Goal: Information Seeking & Learning: Check status

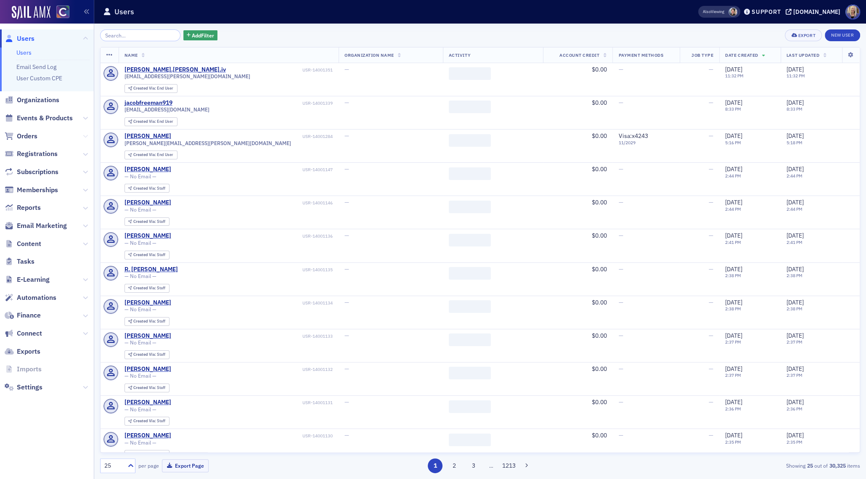
click at [86, 138] on button at bounding box center [85, 136] width 5 height 9
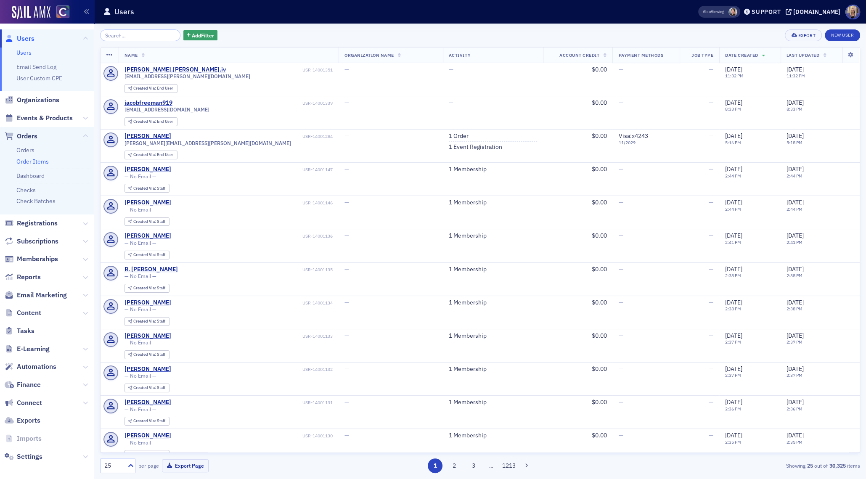
click at [27, 161] on link "Order Items" at bounding box center [32, 162] width 32 height 8
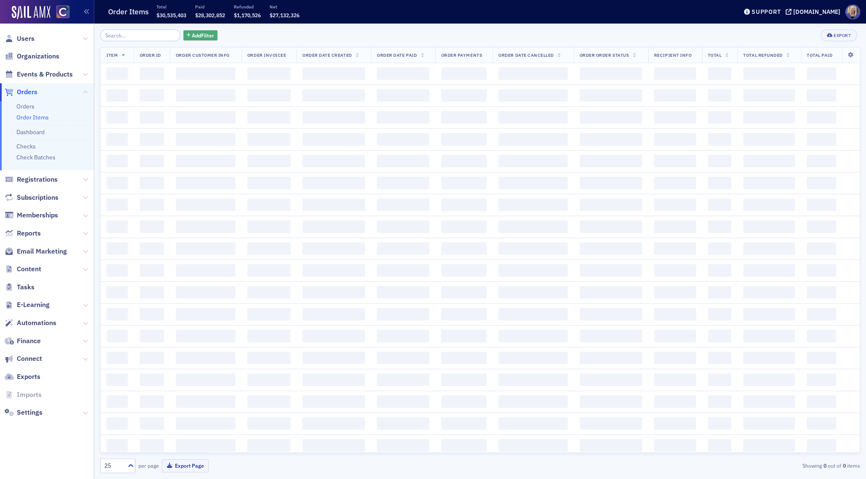
click at [192, 34] on span "Add Filter" at bounding box center [203, 36] width 22 height 8
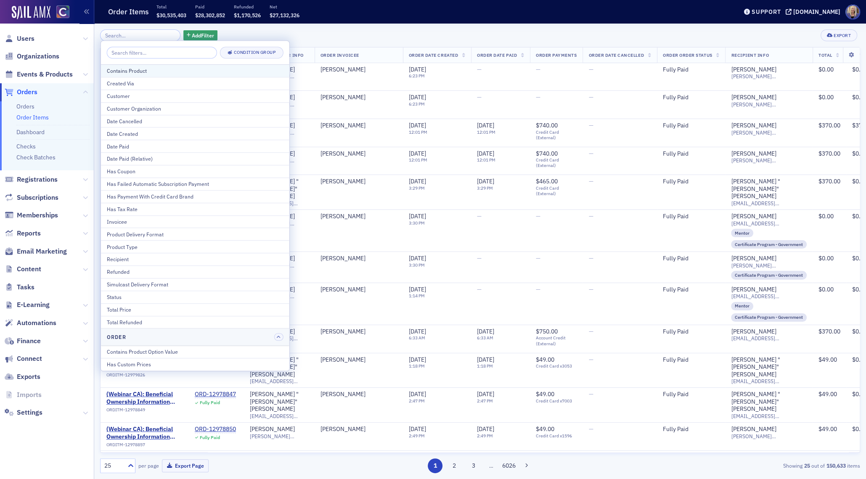
click at [162, 70] on div "Contains Product" at bounding box center [195, 71] width 177 height 8
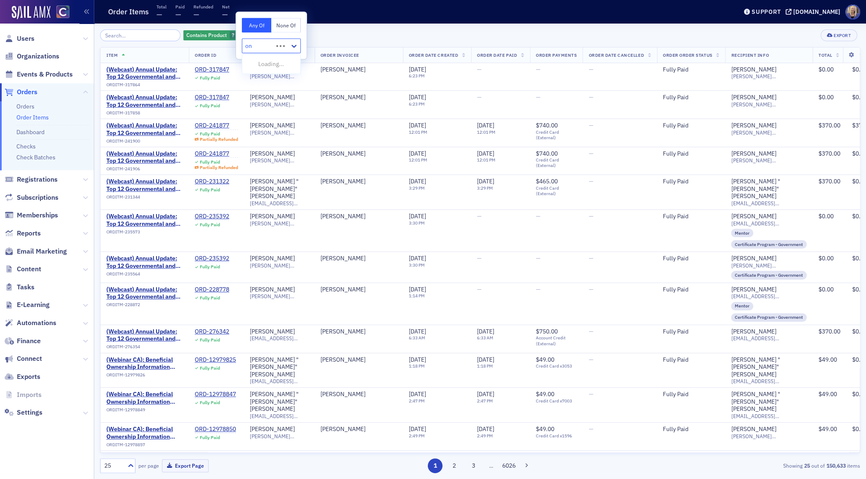
type input "o"
click at [374, 32] on div "Contains Product ? Add Filter Export" at bounding box center [480, 35] width 760 height 12
click at [123, 35] on input "search" at bounding box center [140, 35] width 80 height 12
click at [240, 35] on icon "button" at bounding box center [241, 35] width 3 height 5
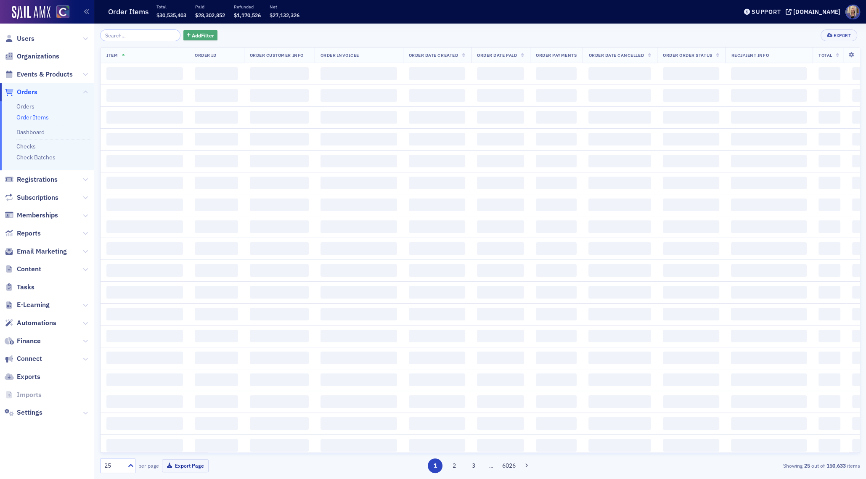
click at [201, 36] on span "Add Filter" at bounding box center [203, 36] width 22 height 8
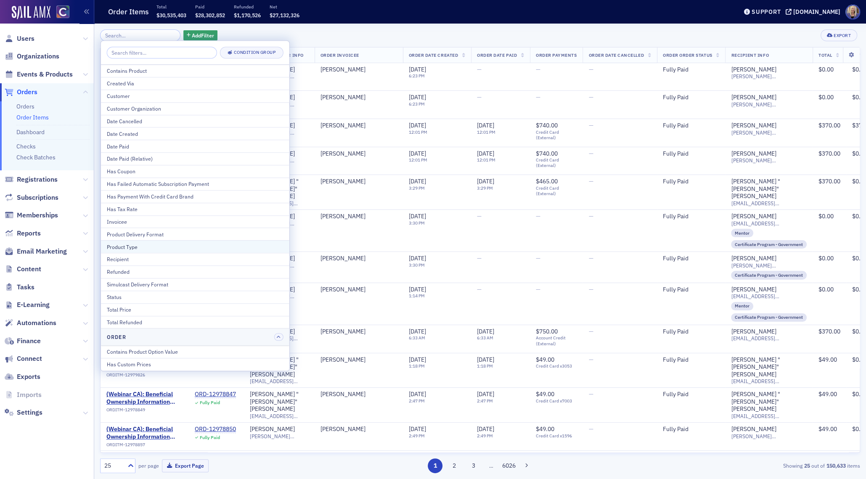
click at [148, 243] on div "Product Type" at bounding box center [195, 247] width 177 height 8
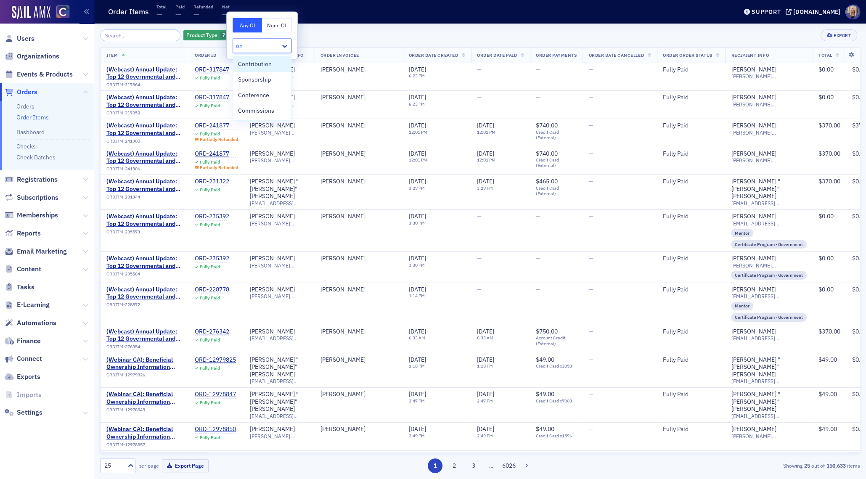
type input "o"
type input "c"
type input "on"
click at [319, 38] on div "Product Type ? Add Filter Export" at bounding box center [480, 35] width 760 height 12
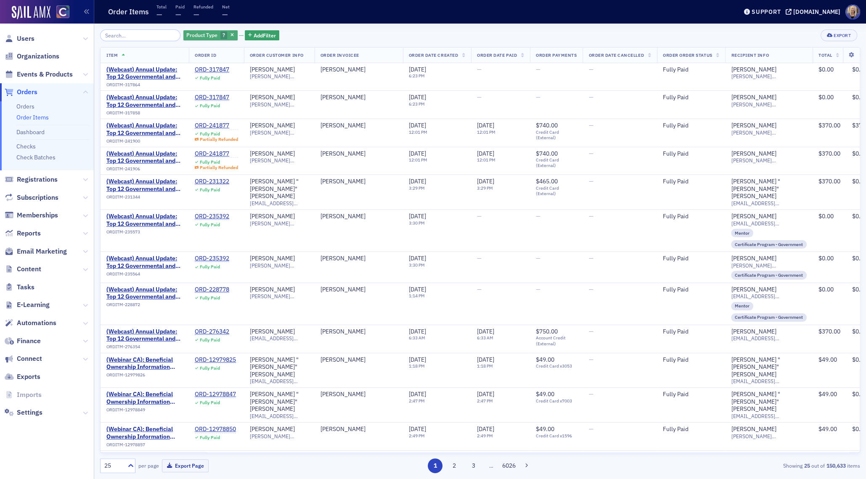
click at [195, 35] on span "Product Type" at bounding box center [201, 35] width 31 height 7
click at [356, 33] on div "Product Type ? Add Filter Export" at bounding box center [480, 35] width 760 height 12
click at [322, 45] on div "Product Type ? Add Filter Export Item Order ID Order Customer Info Order Invoic…" at bounding box center [480, 251] width 760 height 444
click at [137, 37] on input "search" at bounding box center [140, 35] width 80 height 12
click at [27, 108] on link "Orders" at bounding box center [25, 107] width 18 height 8
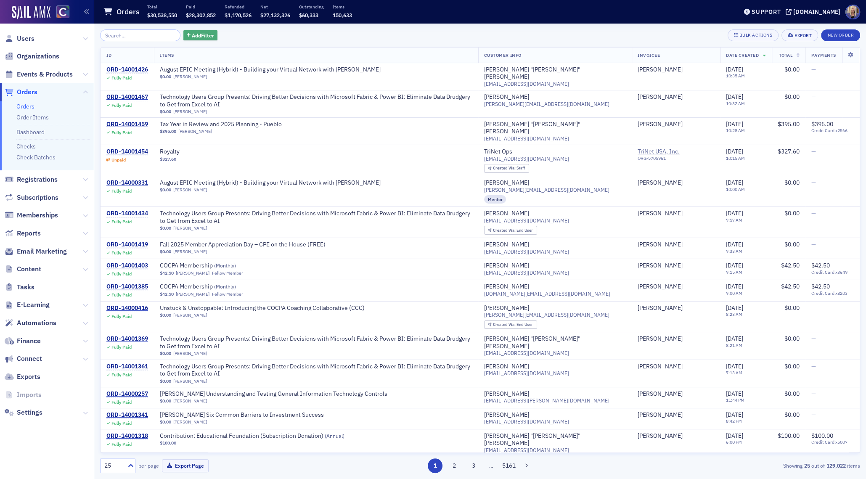
click at [192, 38] on span "Add Filter" at bounding box center [203, 36] width 22 height 8
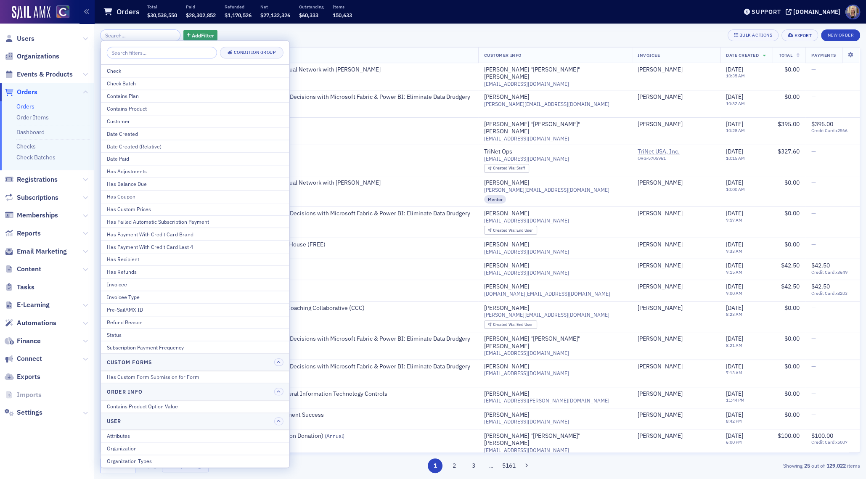
click at [297, 34] on div "Add Filter Bulk Actions Export New Order" at bounding box center [480, 35] width 760 height 12
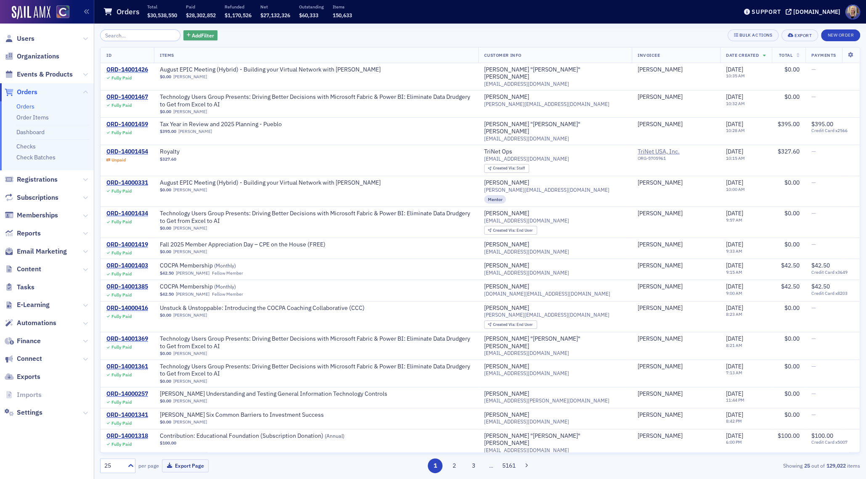
click at [200, 34] on span "Add Filter" at bounding box center [203, 36] width 22 height 8
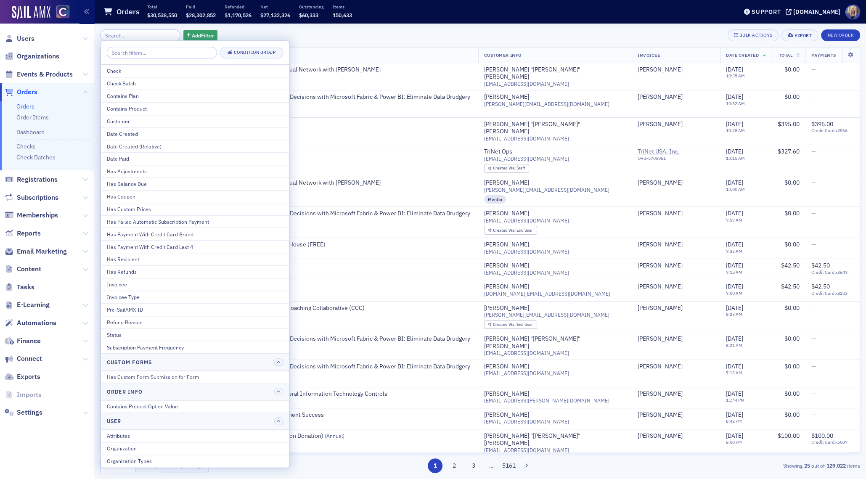
click at [413, 36] on div "Add Filter Bulk Actions Export New Order" at bounding box center [480, 35] width 760 height 12
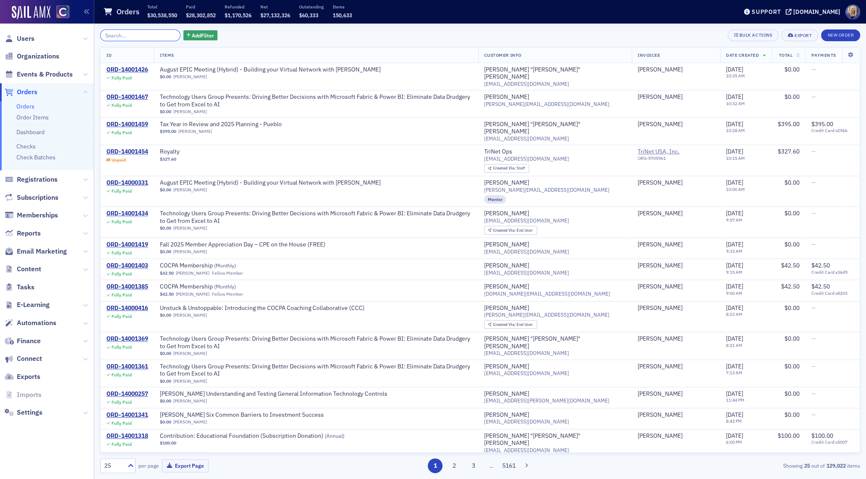
click at [136, 35] on input "search" at bounding box center [140, 35] width 80 height 12
click at [192, 37] on span "Add Filter" at bounding box center [203, 36] width 22 height 8
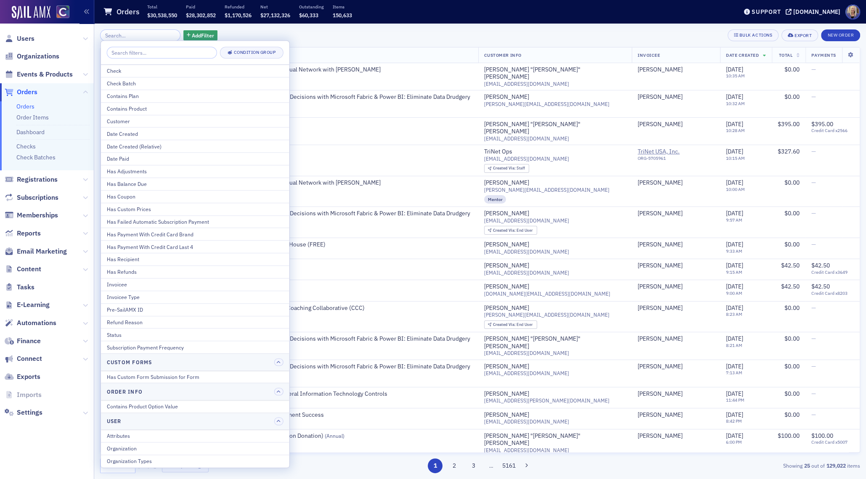
click at [347, 38] on div "Add Filter Bulk Actions Export New Order" at bounding box center [480, 35] width 760 height 12
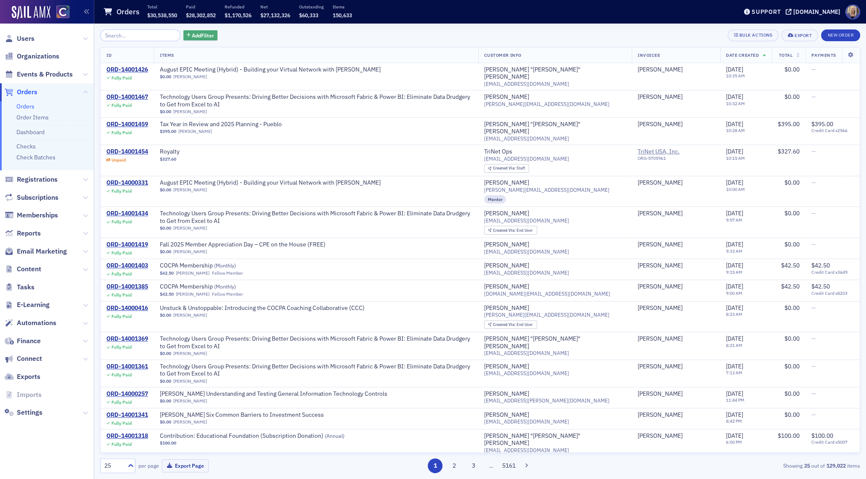
click at [192, 32] on span "Add Filter" at bounding box center [203, 36] width 22 height 8
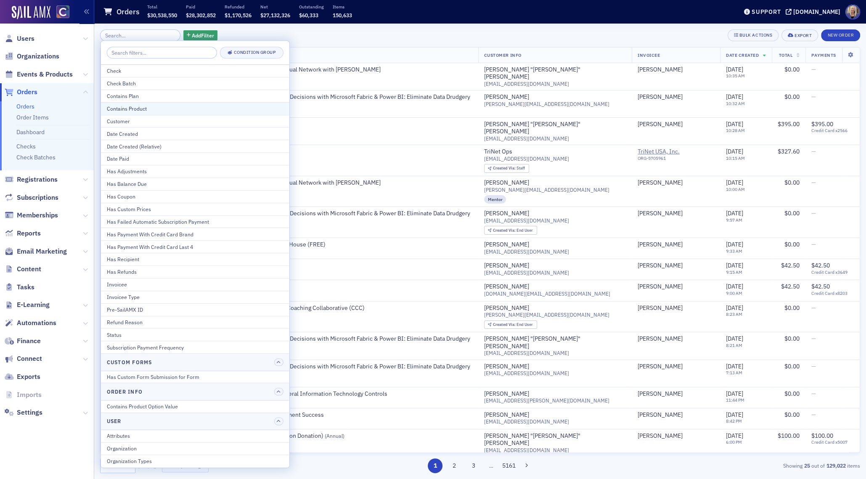
click at [162, 111] on div "Contains Product" at bounding box center [195, 109] width 177 height 8
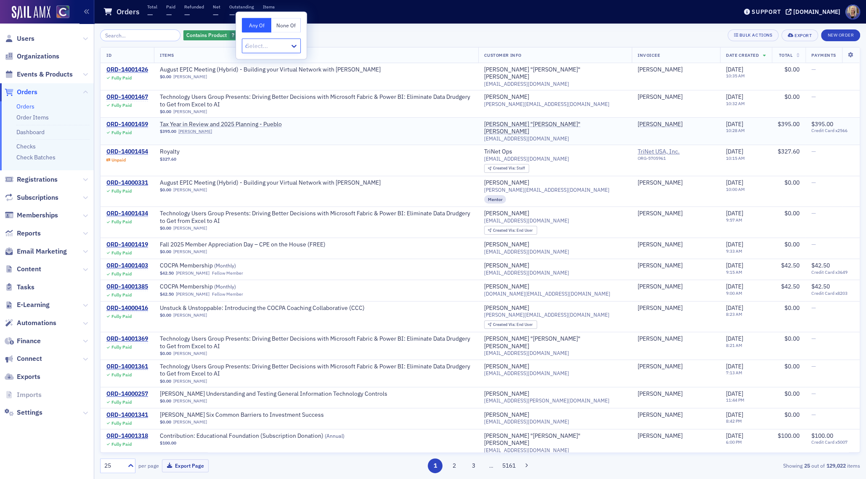
type input "on"
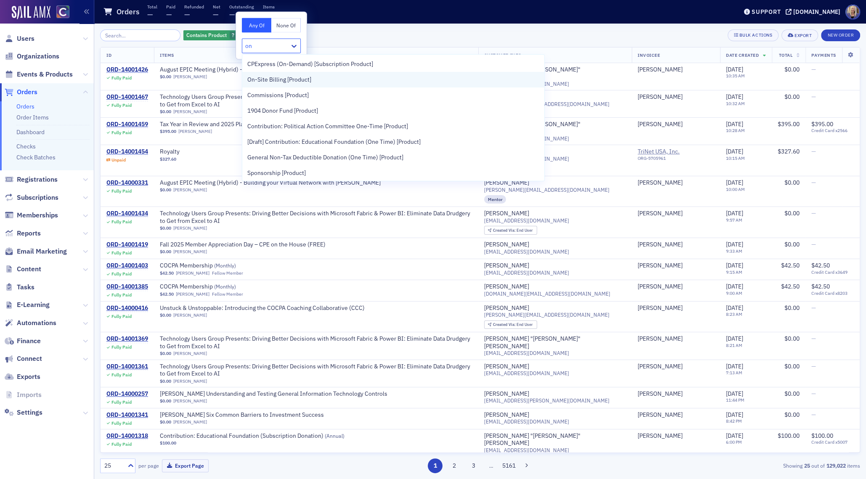
click at [329, 79] on div "On-Site Billing [Product]" at bounding box center [393, 79] width 292 height 9
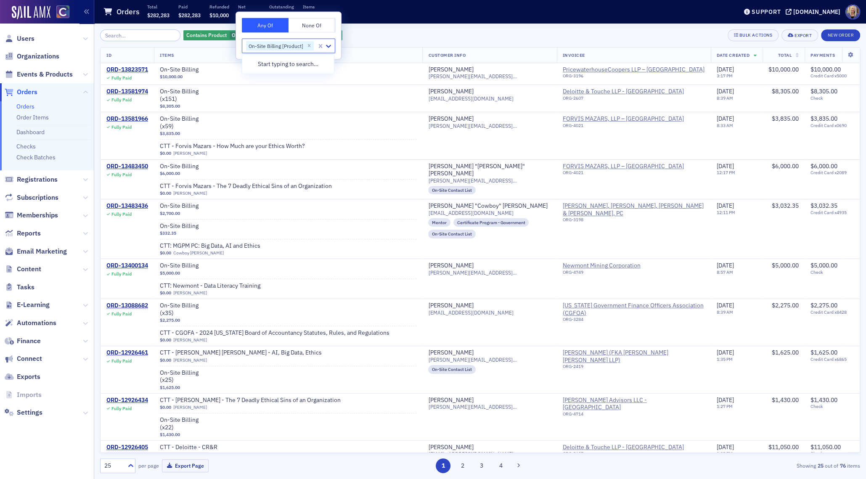
click at [415, 36] on div "Contains Product On-Site Billing [Product] Add Filter Bulk Actions Export New O…" at bounding box center [480, 35] width 760 height 12
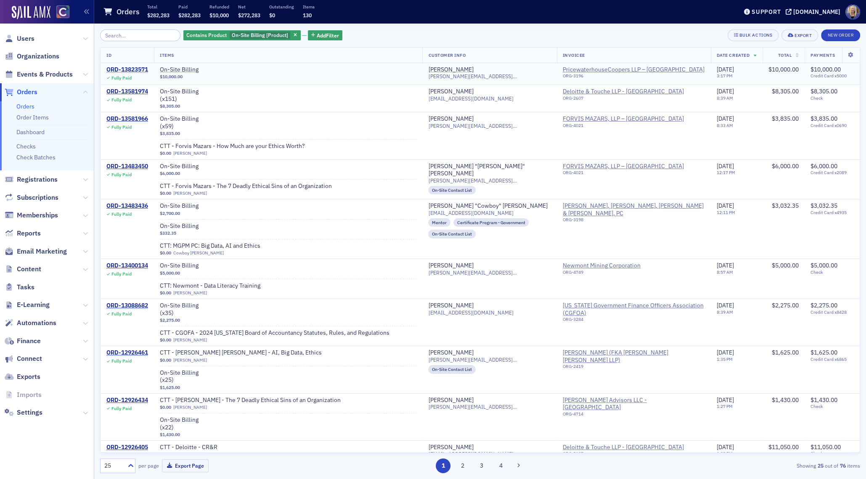
click at [121, 70] on div "ORD-13823571" at bounding box center [127, 70] width 42 height 8
click at [128, 167] on div "ORD-13483450" at bounding box center [127, 167] width 42 height 8
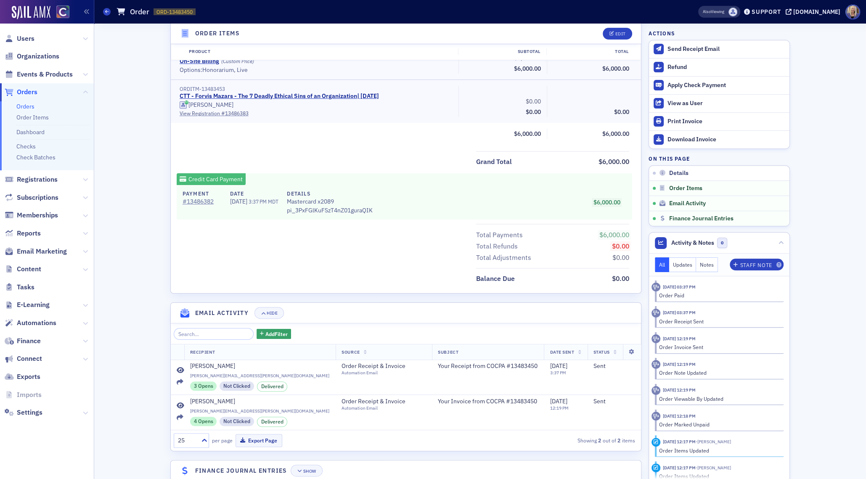
scroll to position [339, 0]
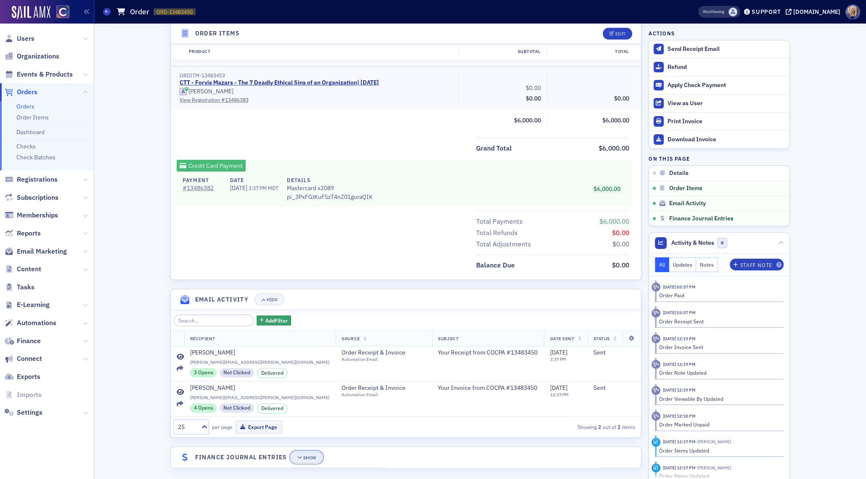
click at [303, 456] on div "Show" at bounding box center [309, 458] width 13 height 5
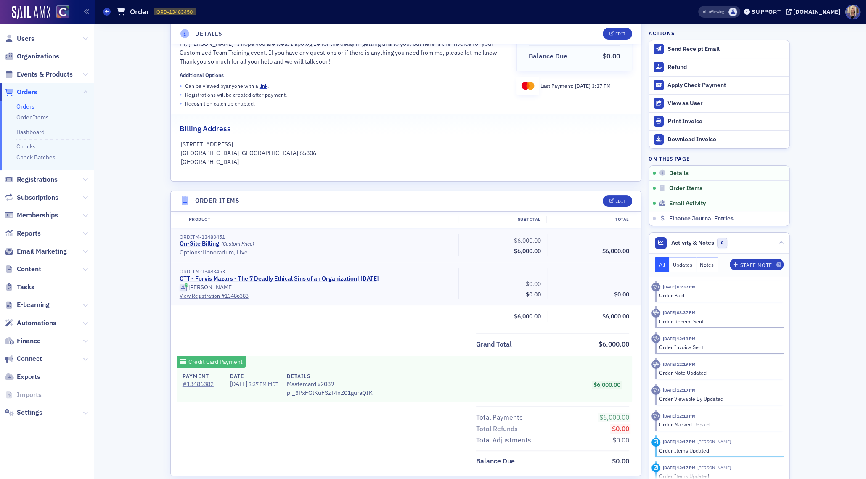
scroll to position [0, 0]
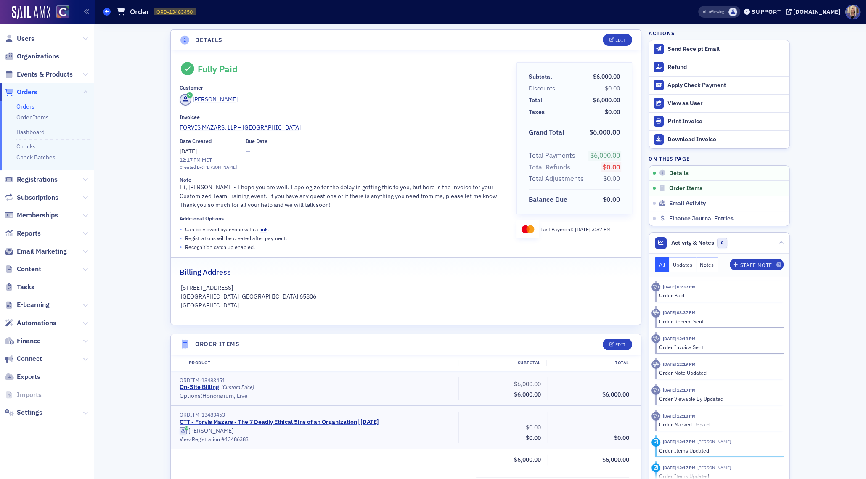
click at [106, 13] on icon at bounding box center [106, 12] width 3 height 4
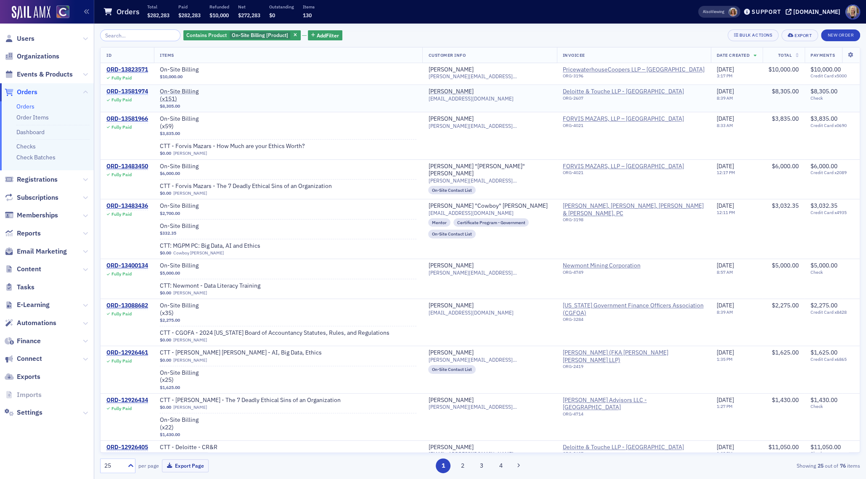
click at [141, 92] on div "ORD-13581974" at bounding box center [127, 92] width 42 height 8
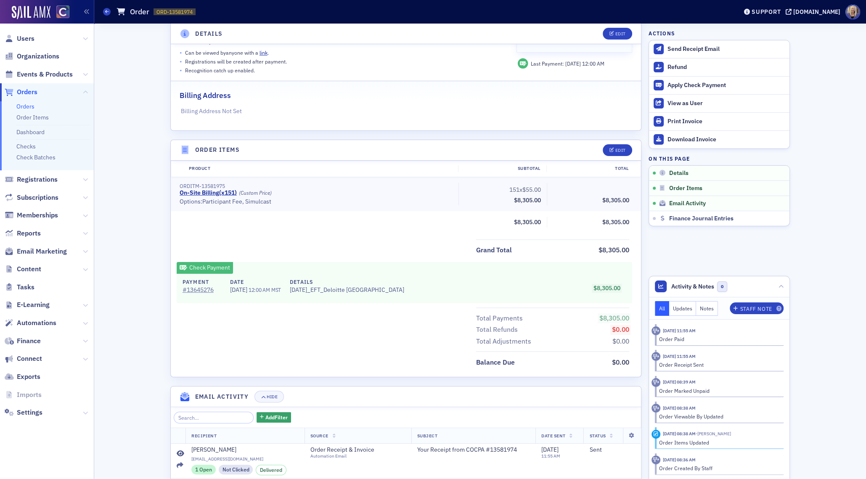
scroll to position [224, 0]
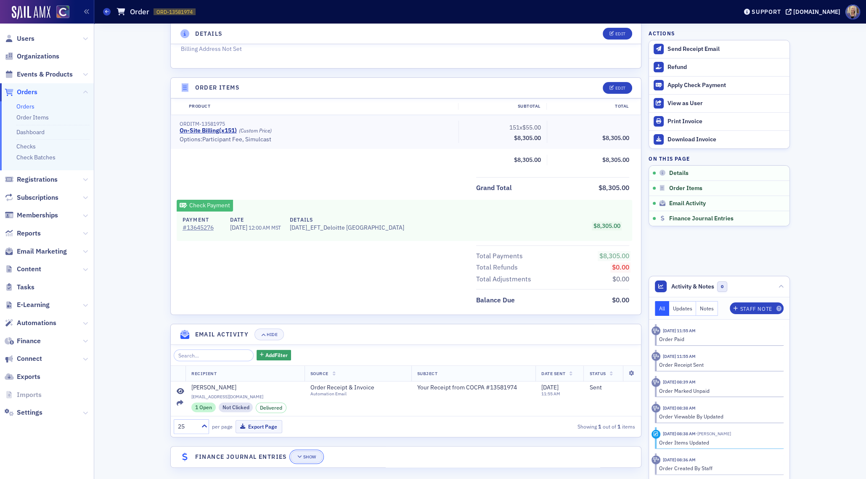
click at [301, 457] on button "Show" at bounding box center [307, 457] width 32 height 12
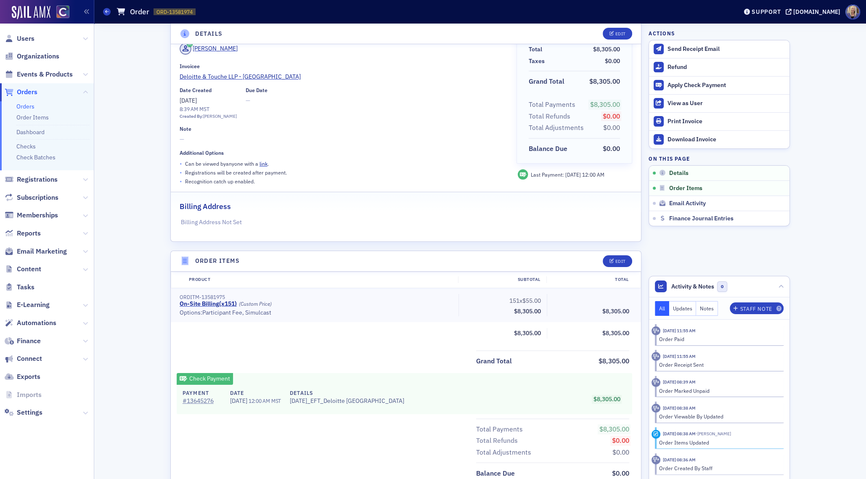
scroll to position [0, 0]
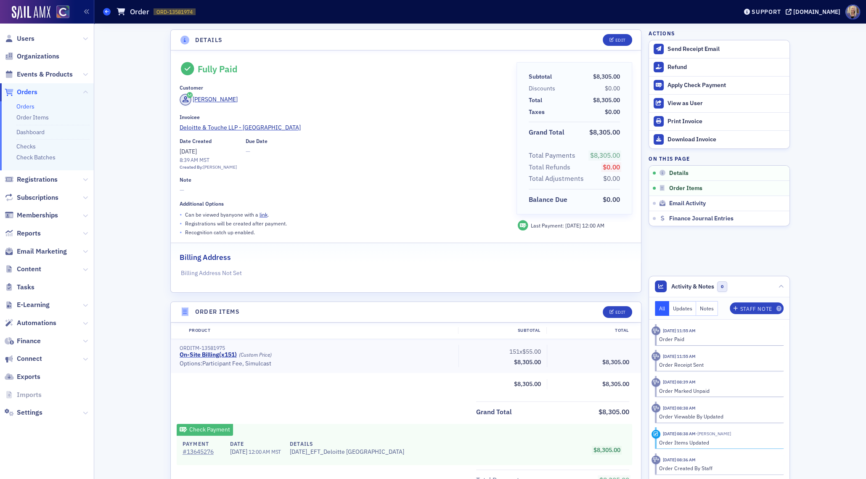
click at [104, 11] on span at bounding box center [107, 12] width 8 height 8
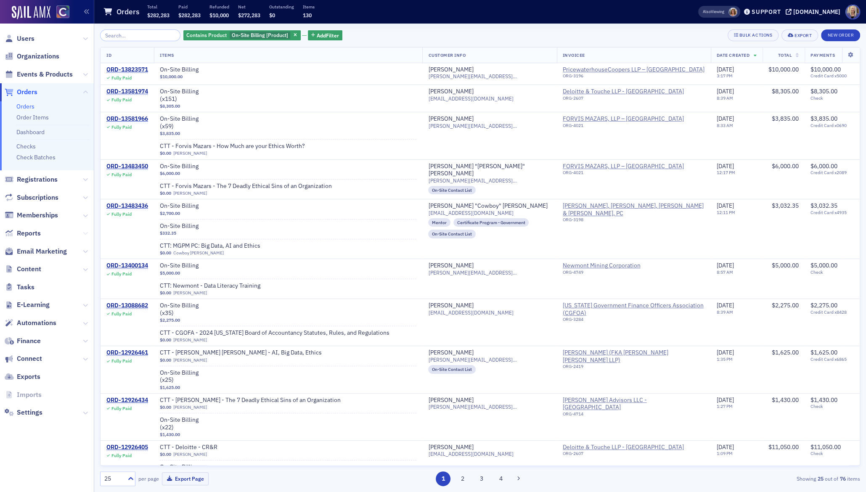
click at [86, 233] on icon at bounding box center [85, 233] width 5 height 5
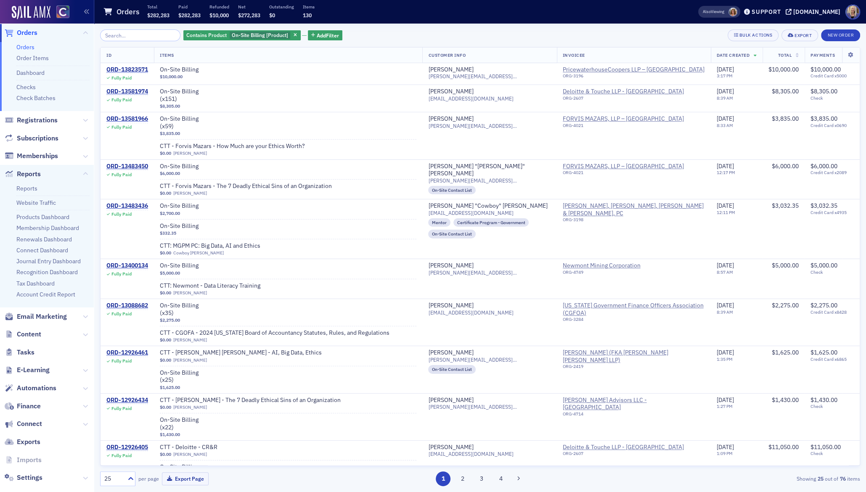
scroll to position [71, 0]
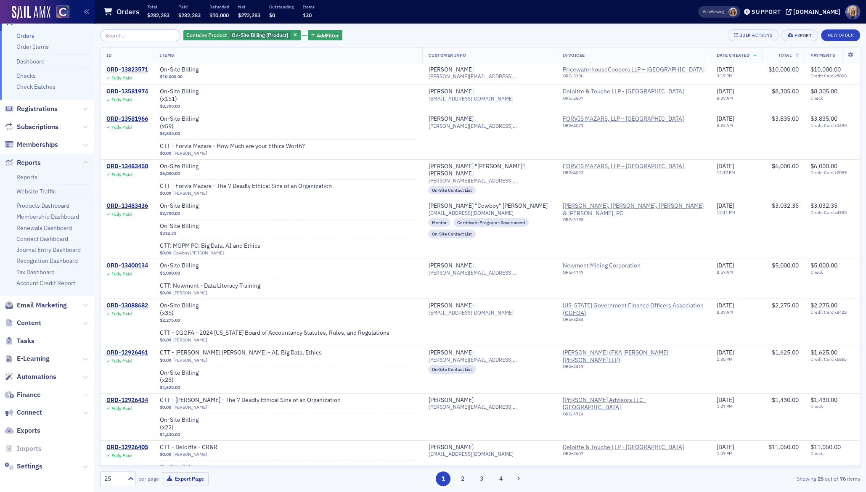
click at [85, 392] on icon at bounding box center [85, 394] width 5 height 5
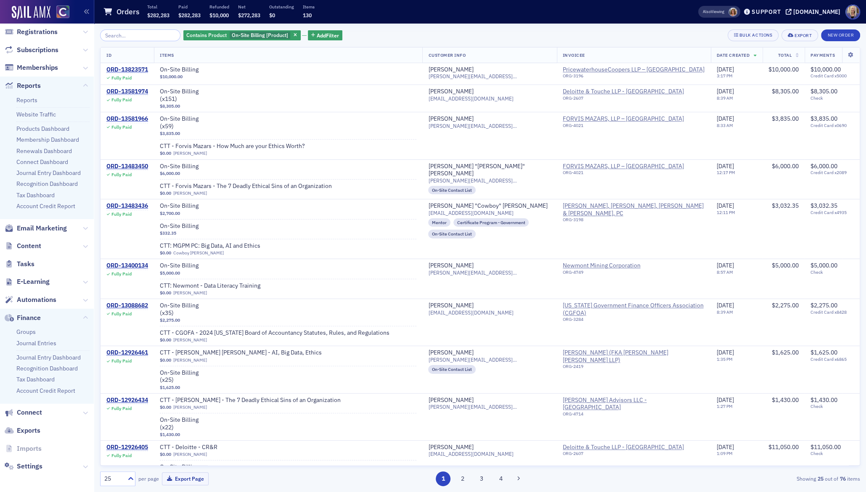
scroll to position [95, 0]
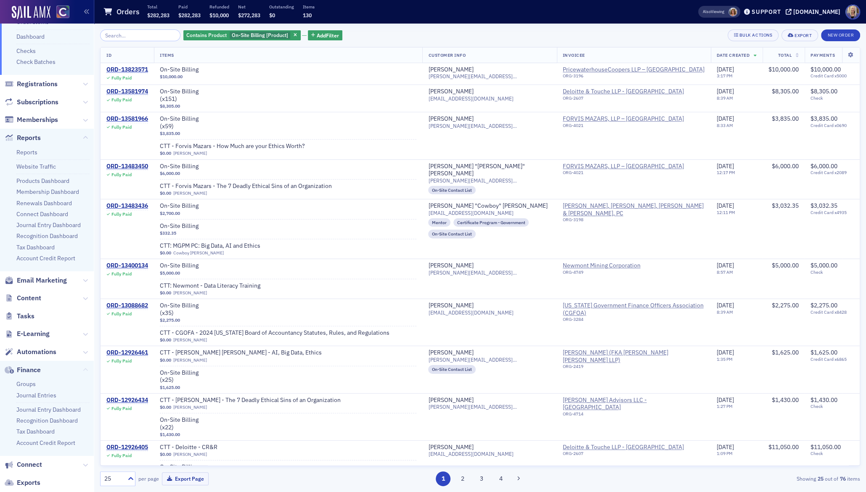
click at [83, 369] on icon at bounding box center [85, 370] width 5 height 5
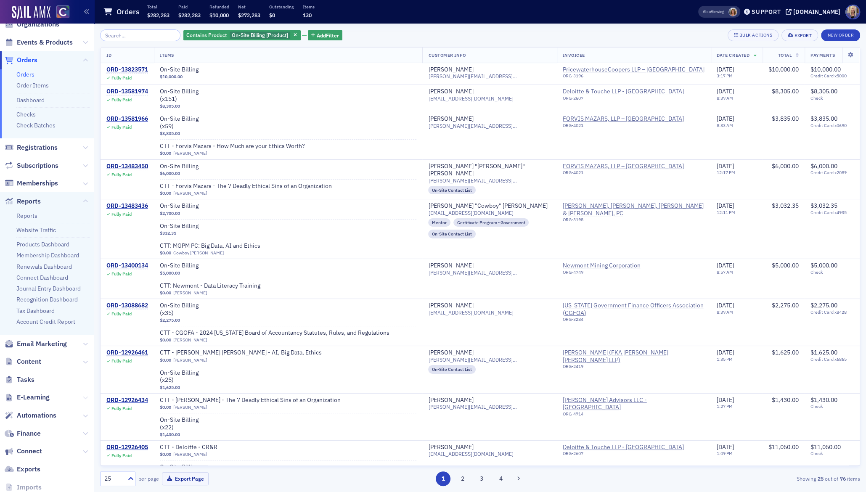
scroll to position [0, 0]
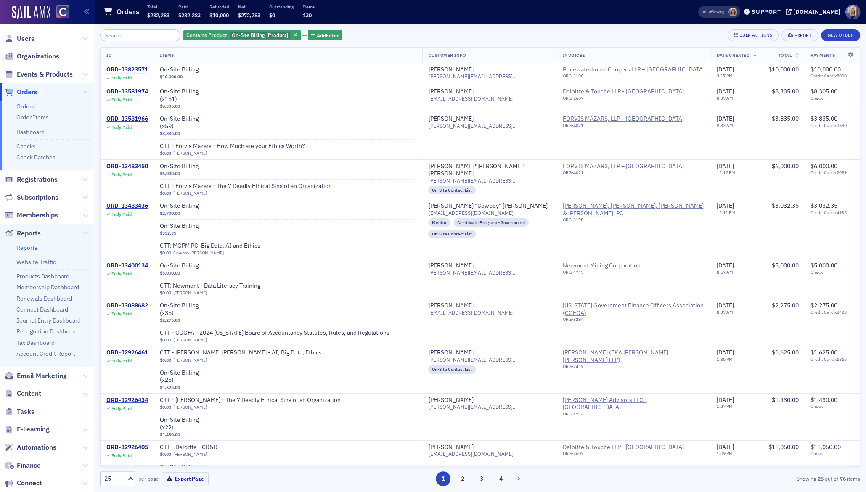
click at [23, 246] on link "Reports" at bounding box center [26, 248] width 21 height 8
